Goal: Find specific page/section

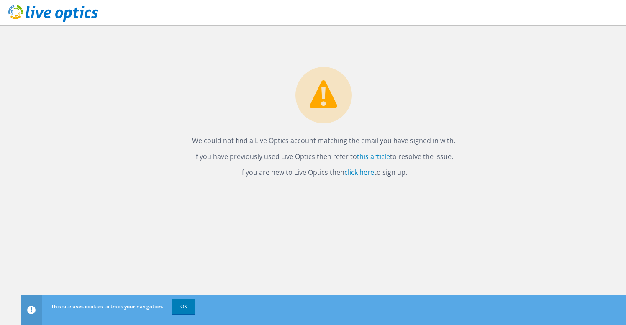
click at [40, 16] on use at bounding box center [53, 13] width 90 height 17
click at [362, 174] on link "click here" at bounding box center [359, 172] width 30 height 9
click at [365, 172] on link "click here" at bounding box center [359, 172] width 30 height 9
